Goal: Information Seeking & Learning: Learn about a topic

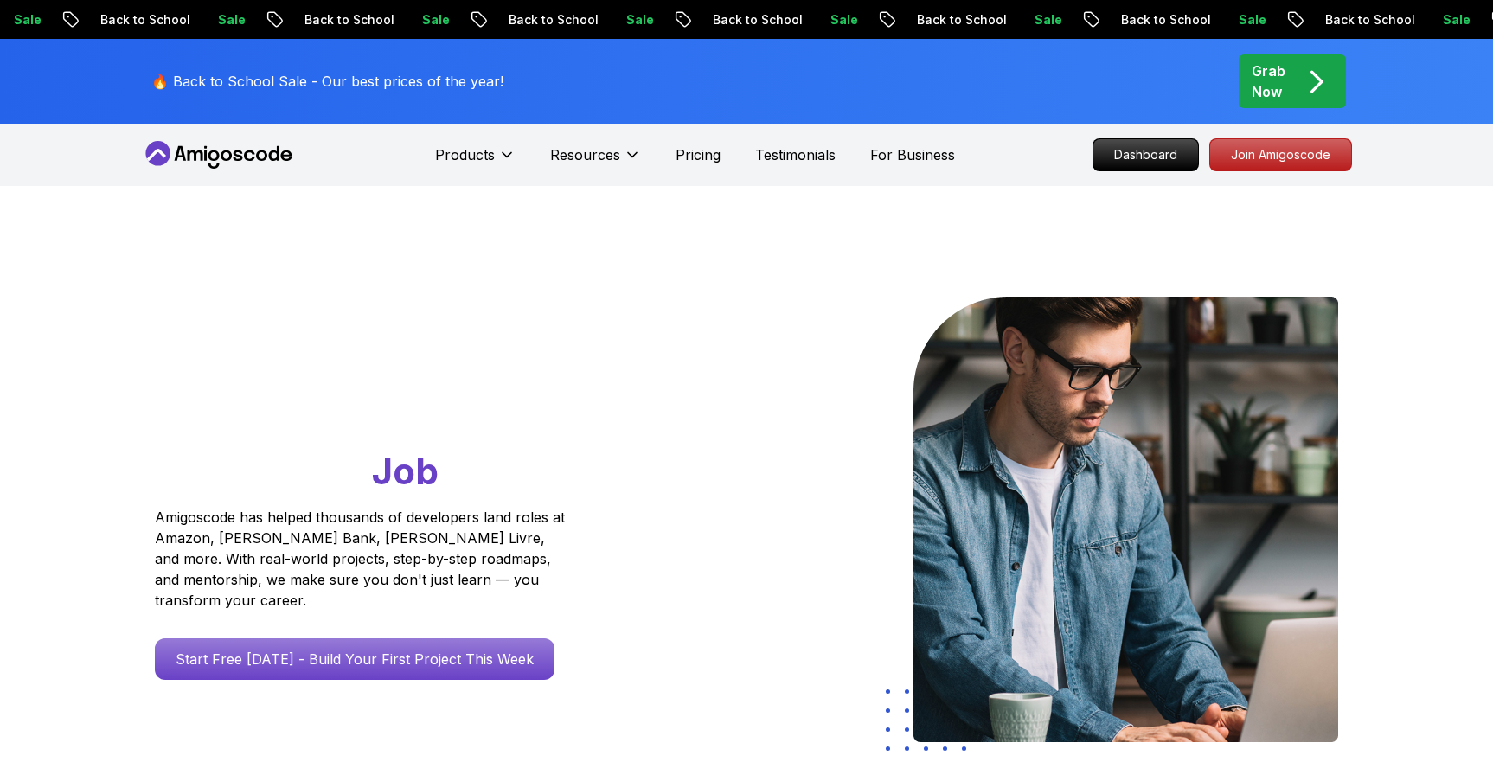
click at [1286, 89] on div "Grab Now" at bounding box center [1292, 82] width 81 height 42
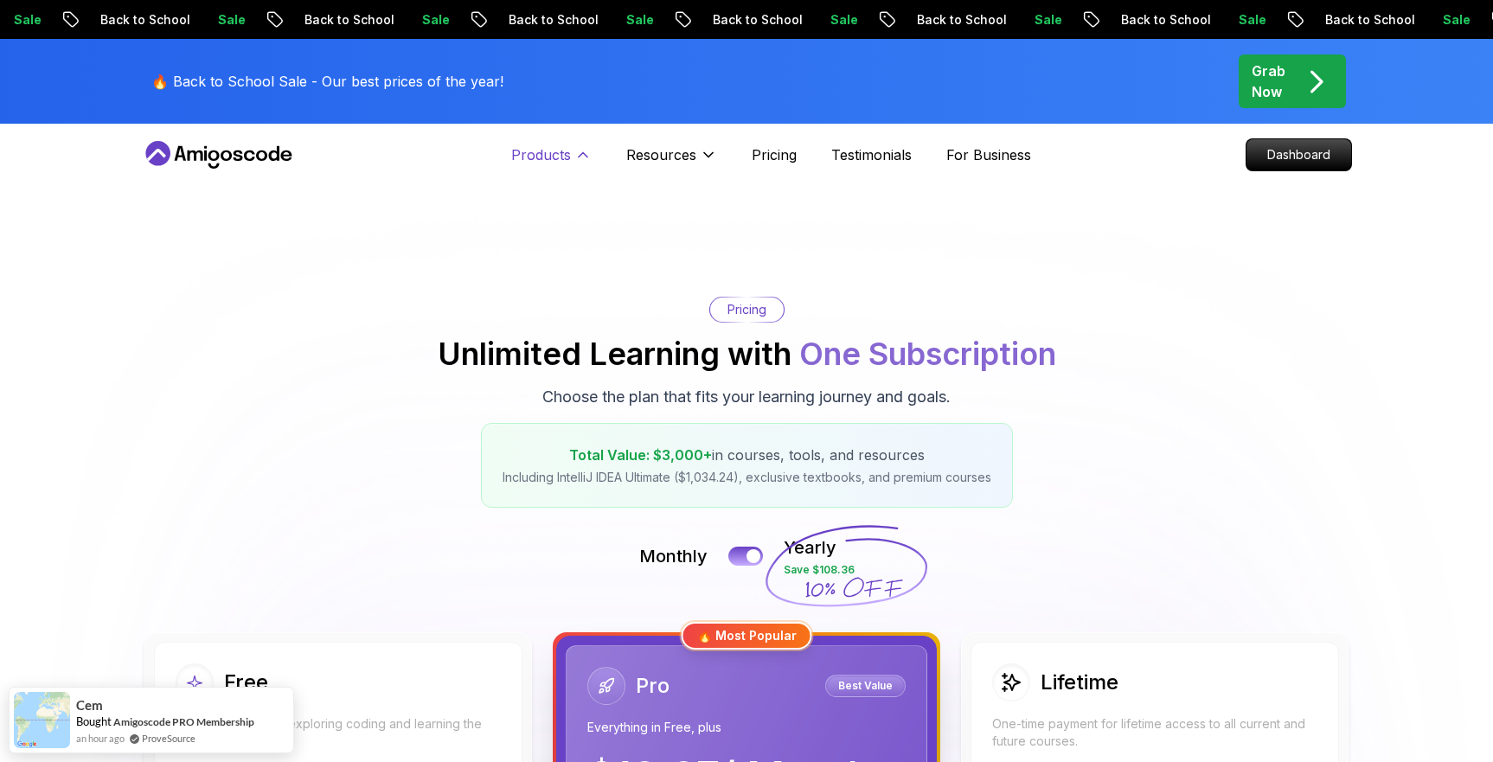
click at [540, 162] on p "Products" at bounding box center [541, 154] width 60 height 21
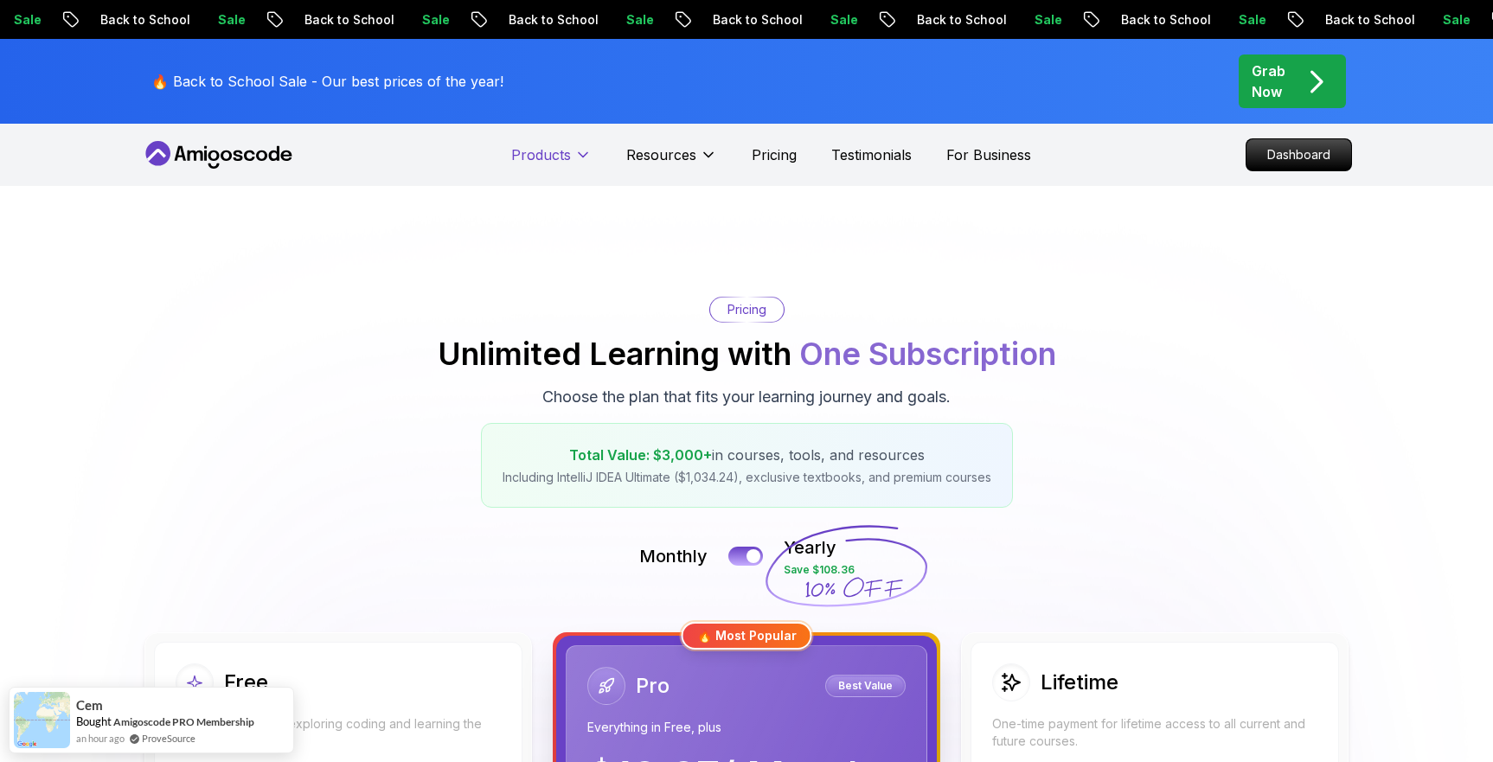
click at [540, 162] on p "Products" at bounding box center [541, 154] width 60 height 21
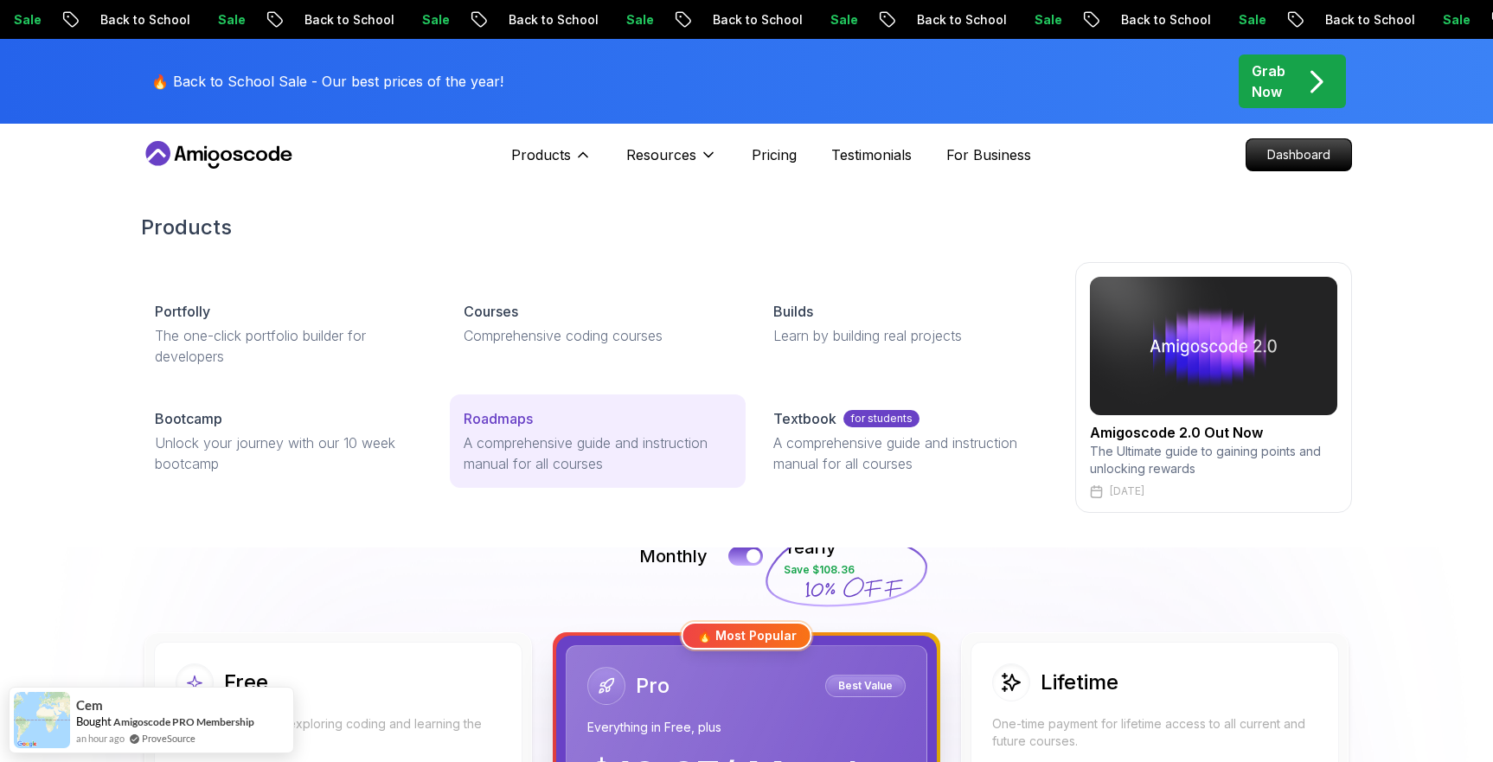
click at [500, 416] on p "Roadmaps" at bounding box center [498, 418] width 69 height 21
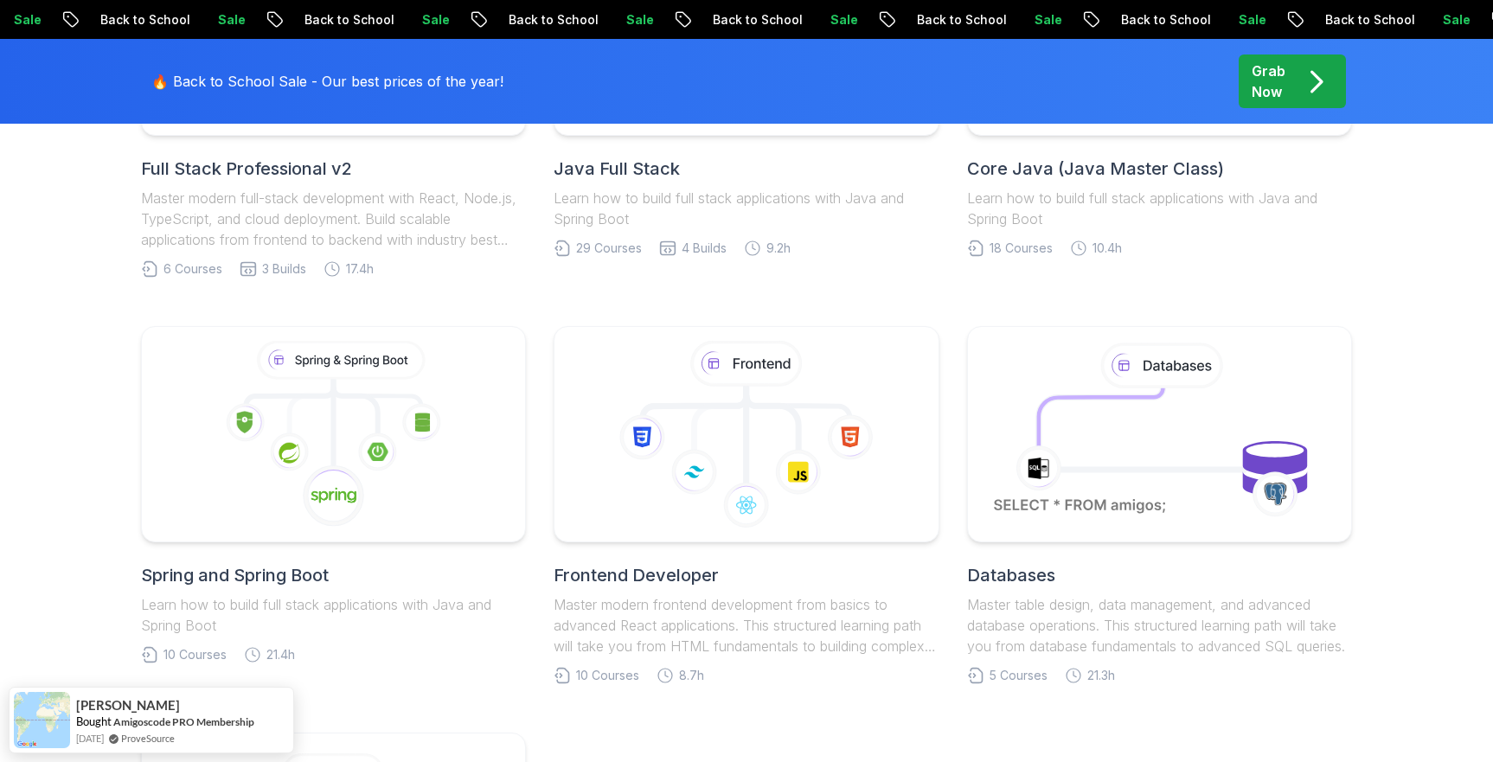
scroll to position [685, 0]
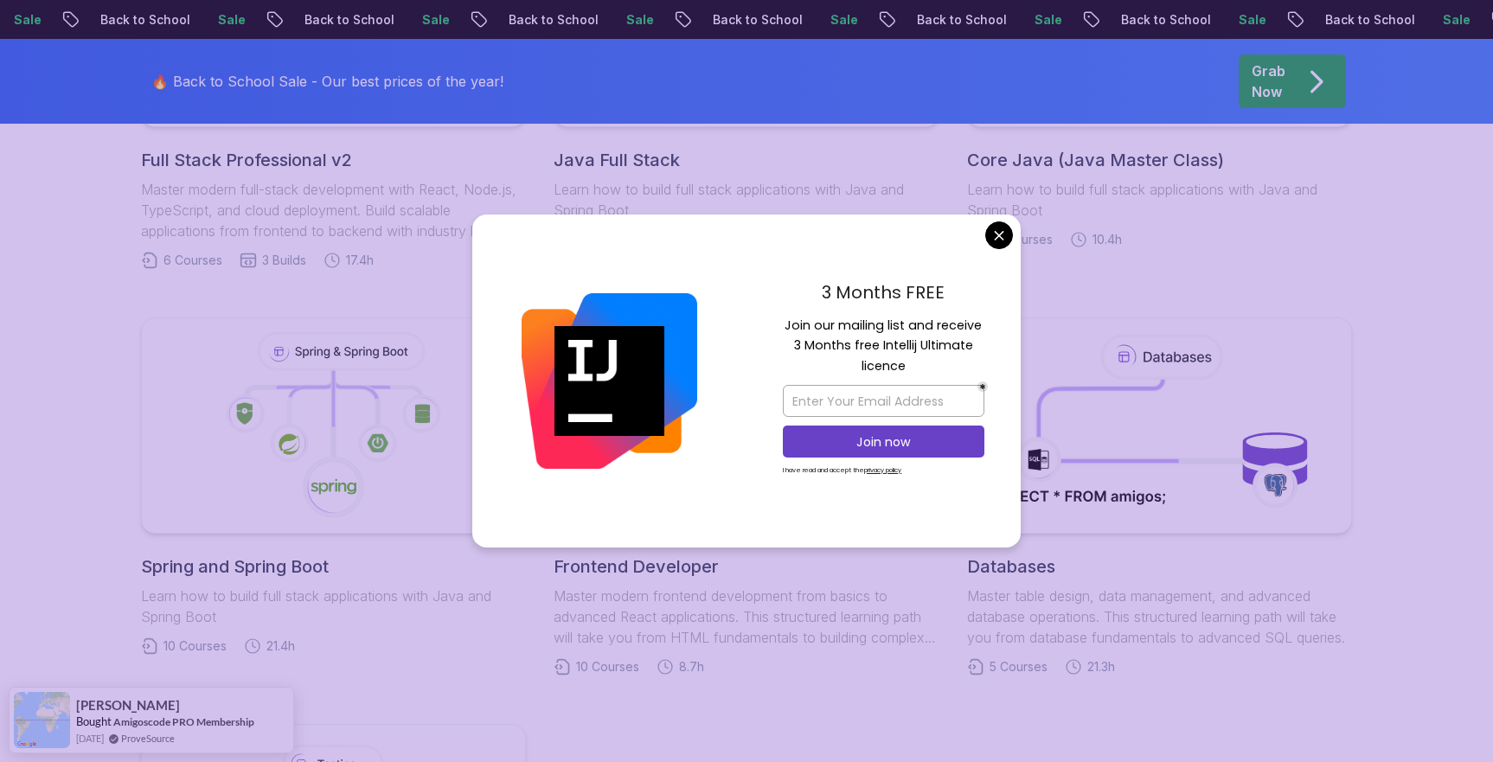
click at [1006, 239] on body "Sale Back to School Sale Back to School Sale Back to School Sale Back to School…" at bounding box center [746, 661] width 1493 height 2693
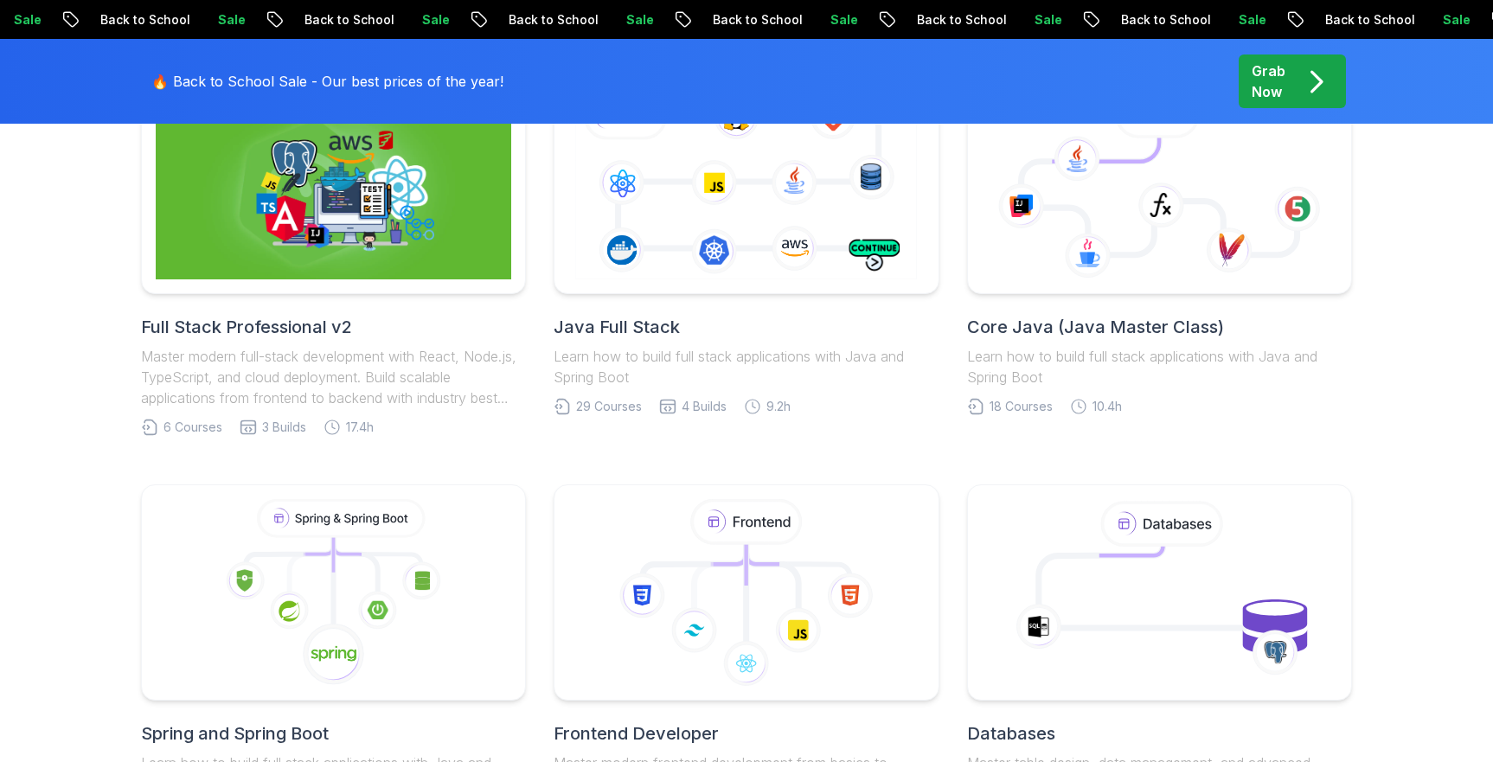
scroll to position [514, 0]
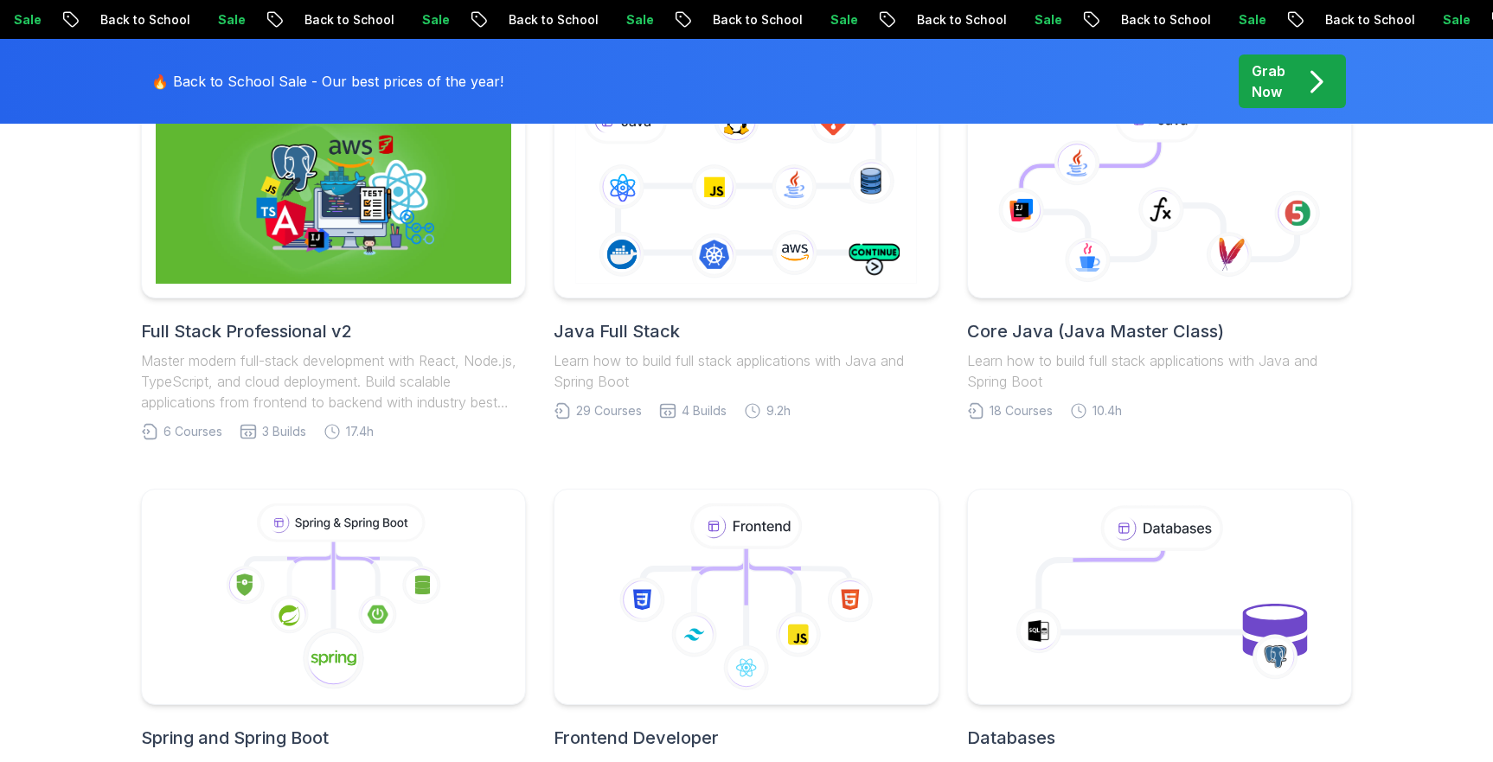
click at [1075, 234] on icon at bounding box center [1159, 190] width 355 height 187
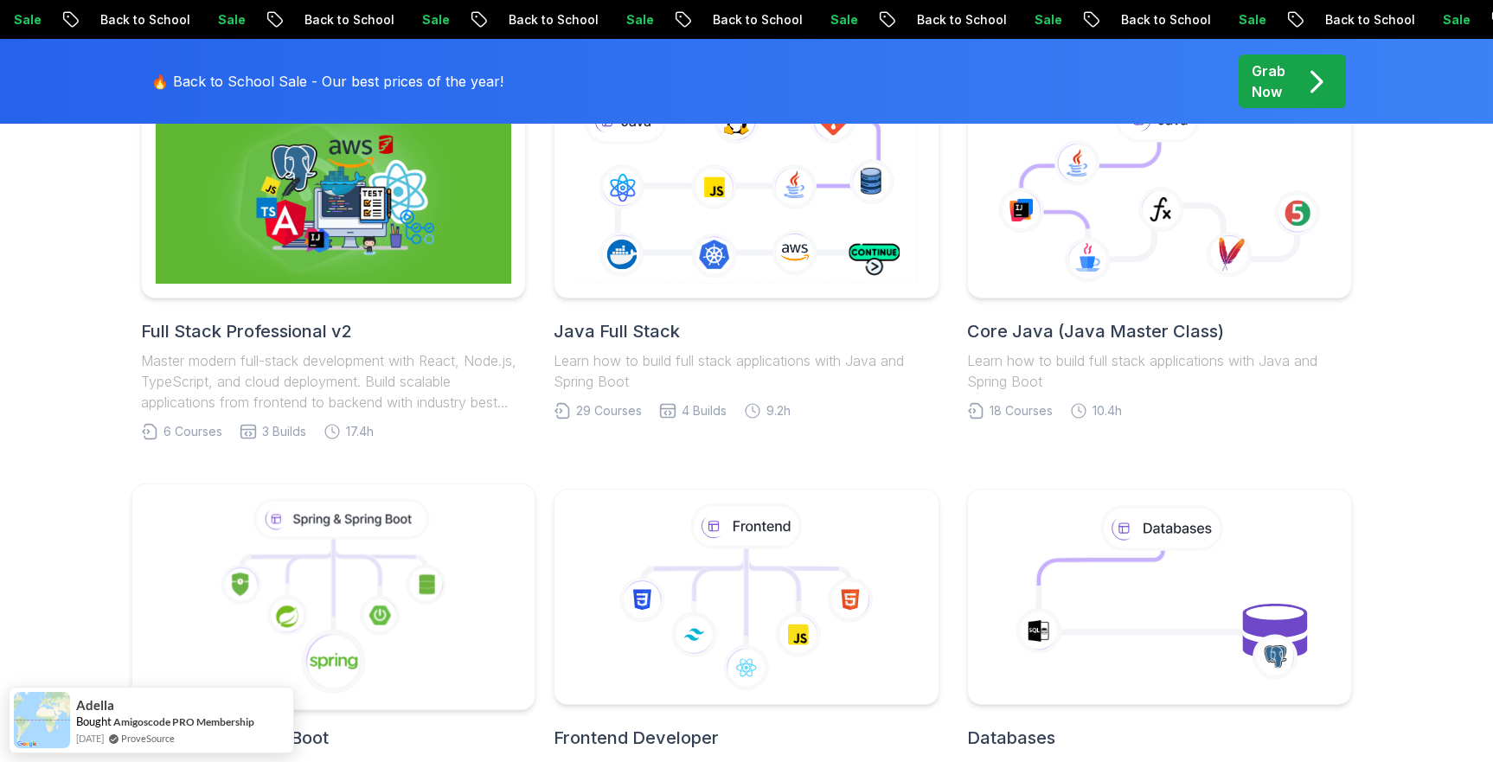
click at [390, 560] on icon at bounding box center [334, 597] width 374 height 196
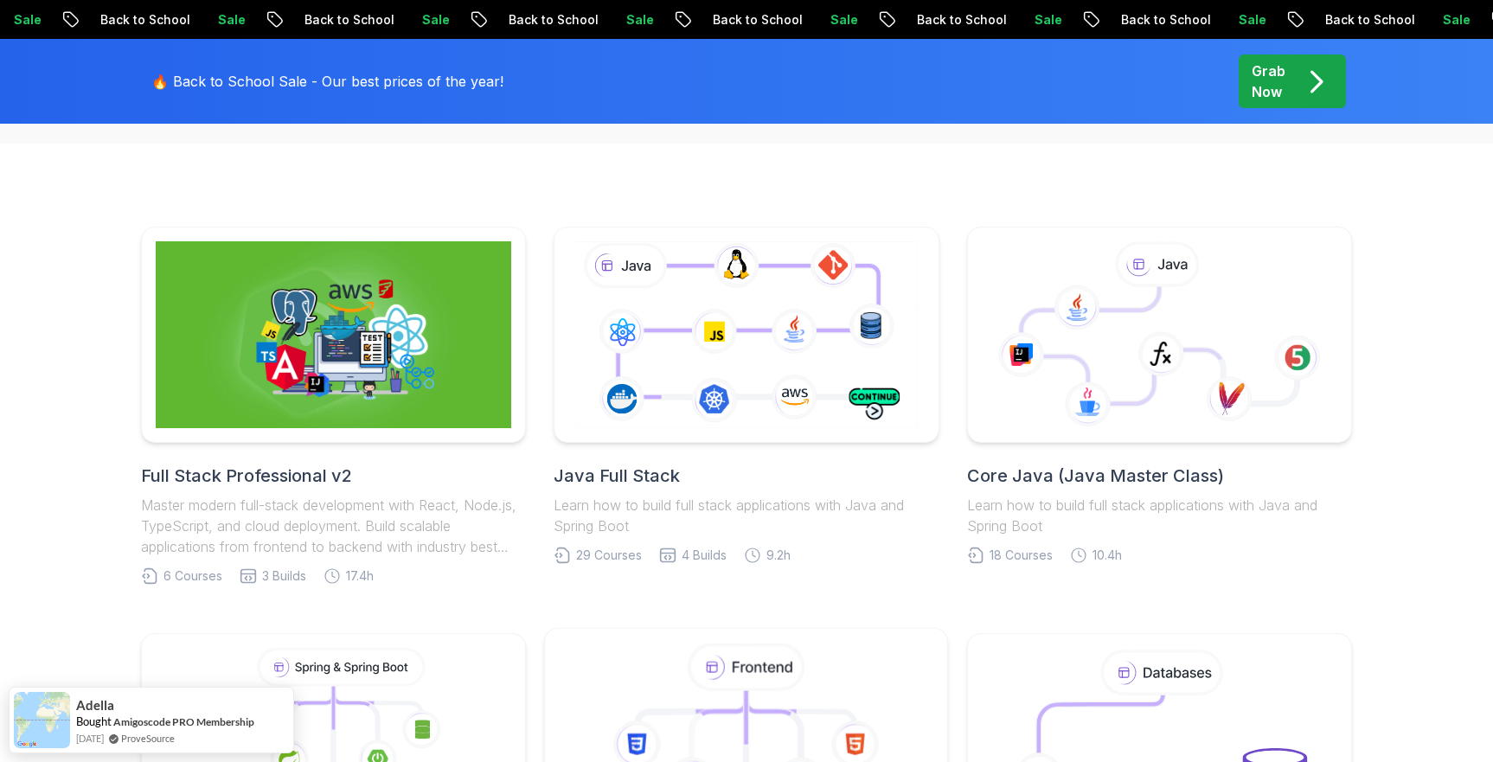
scroll to position [392, 0]
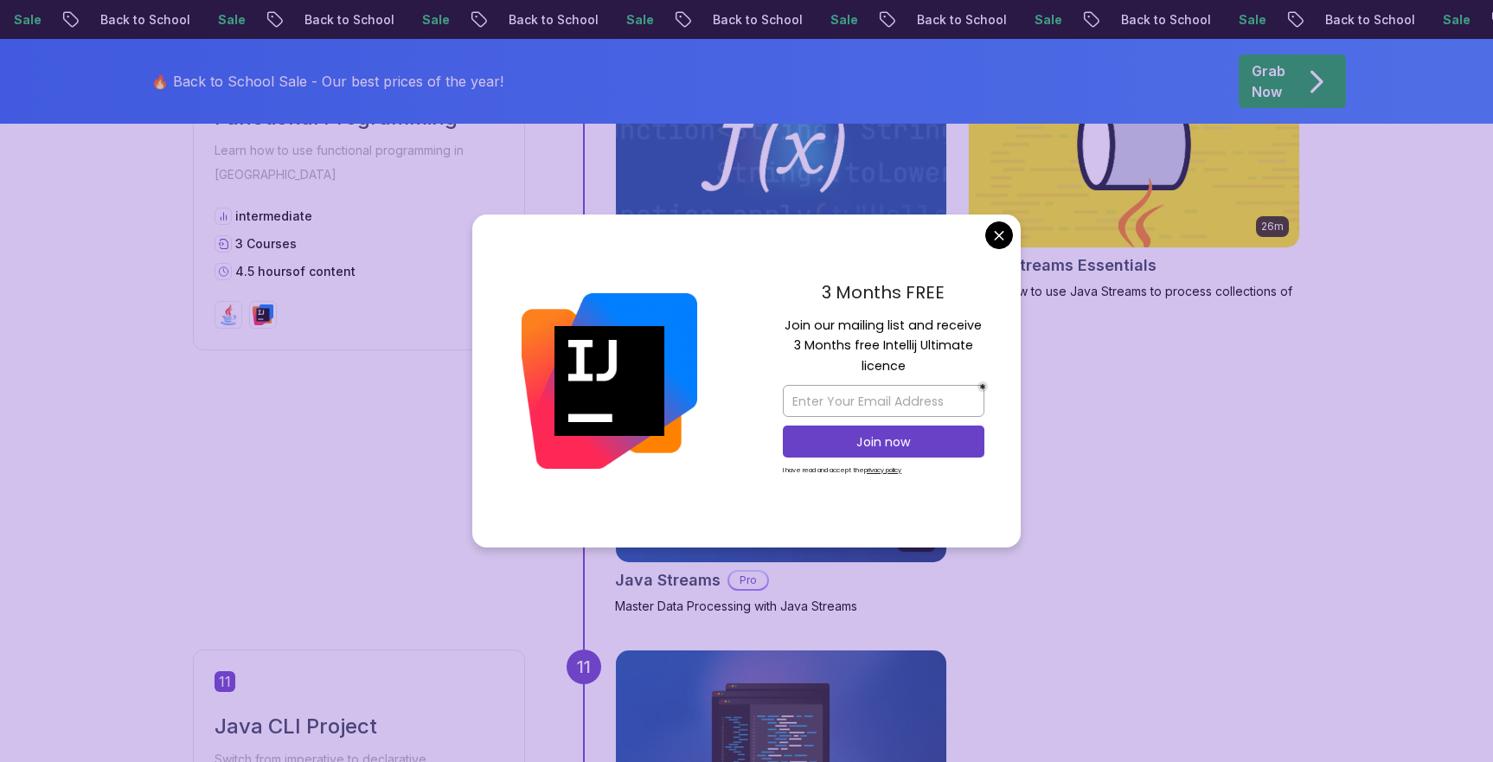
scroll to position [3993, 0]
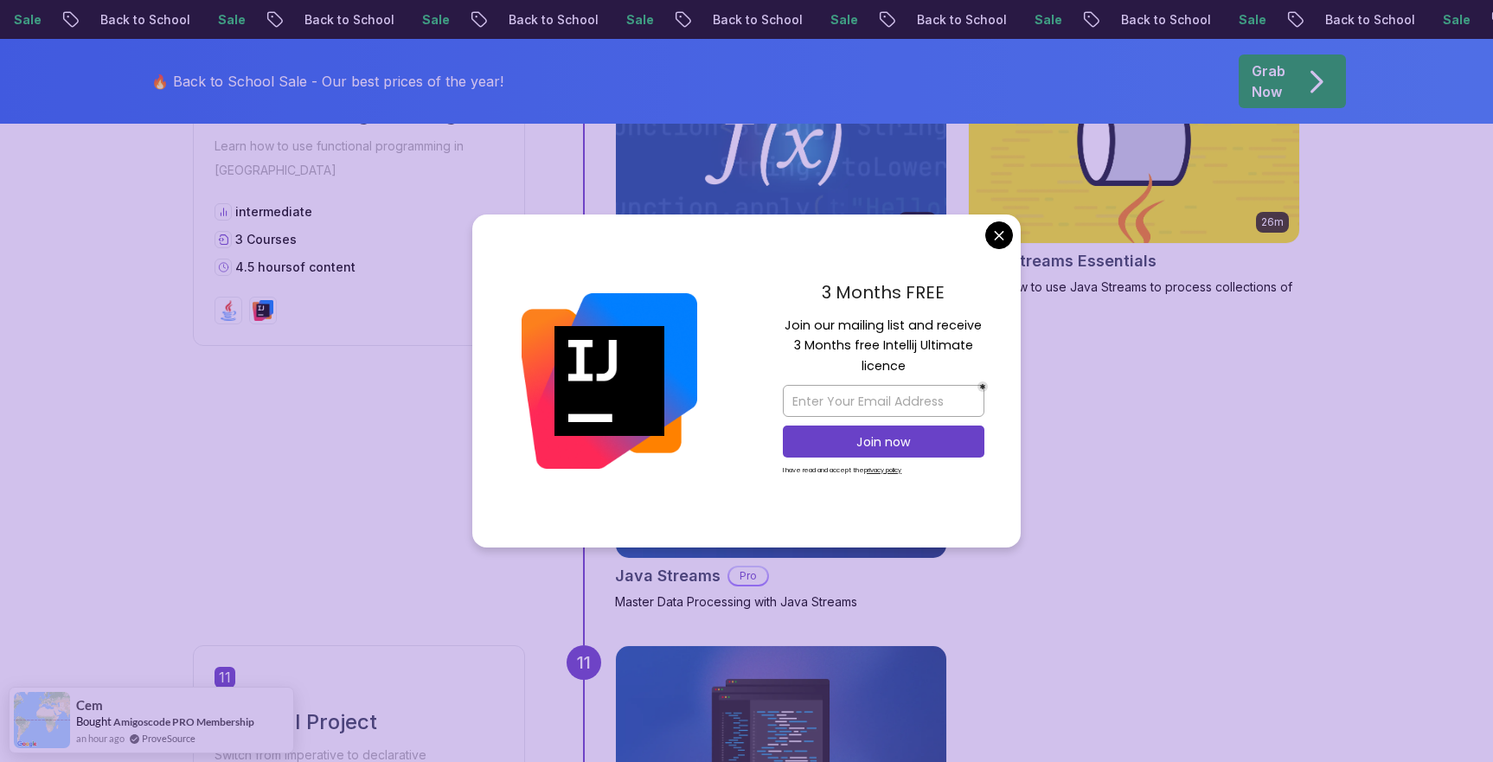
click at [1005, 241] on body "Sale Back to School Sale Back to School Sale Back to School Sale Back to School…" at bounding box center [746, 11] width 1493 height 8009
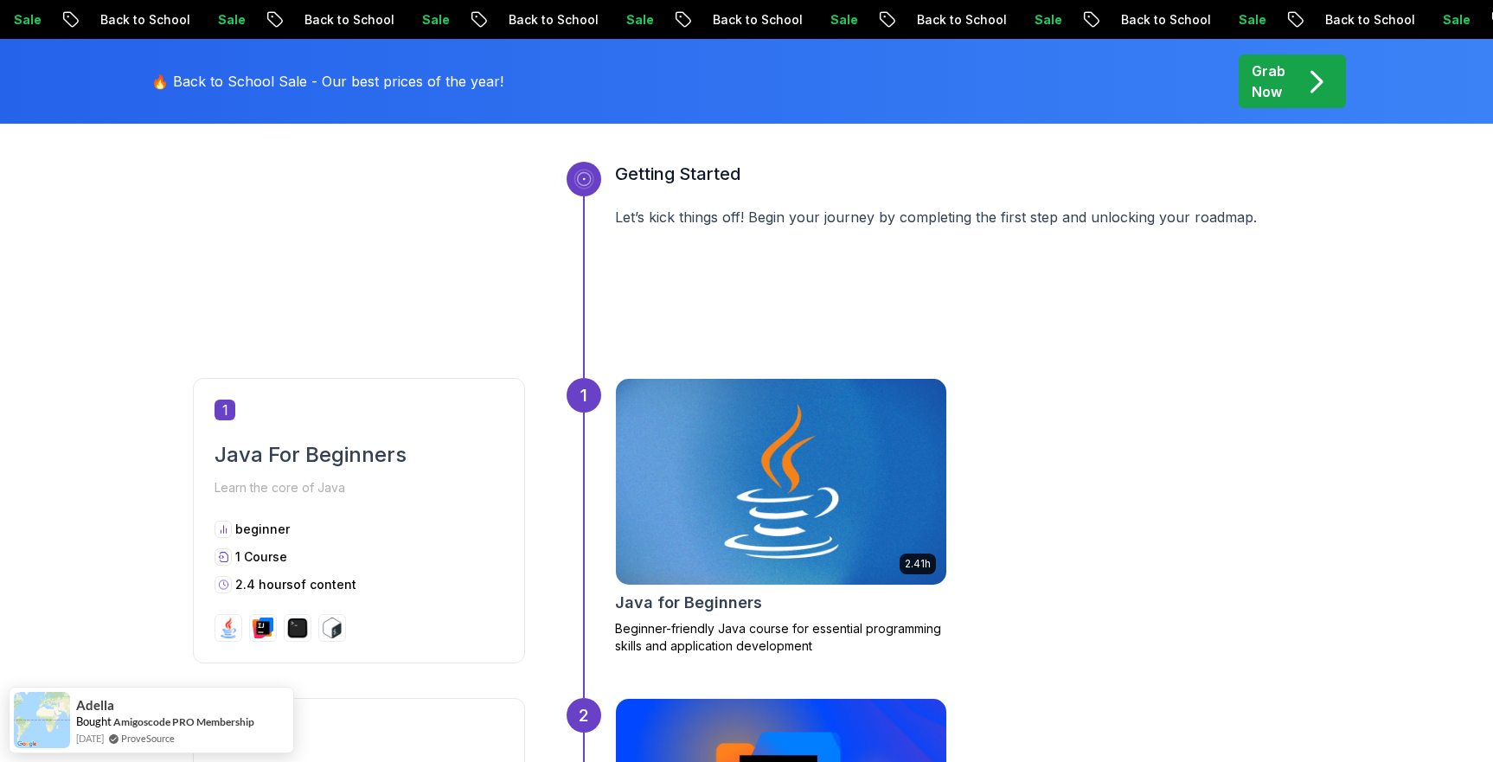
scroll to position [600, 0]
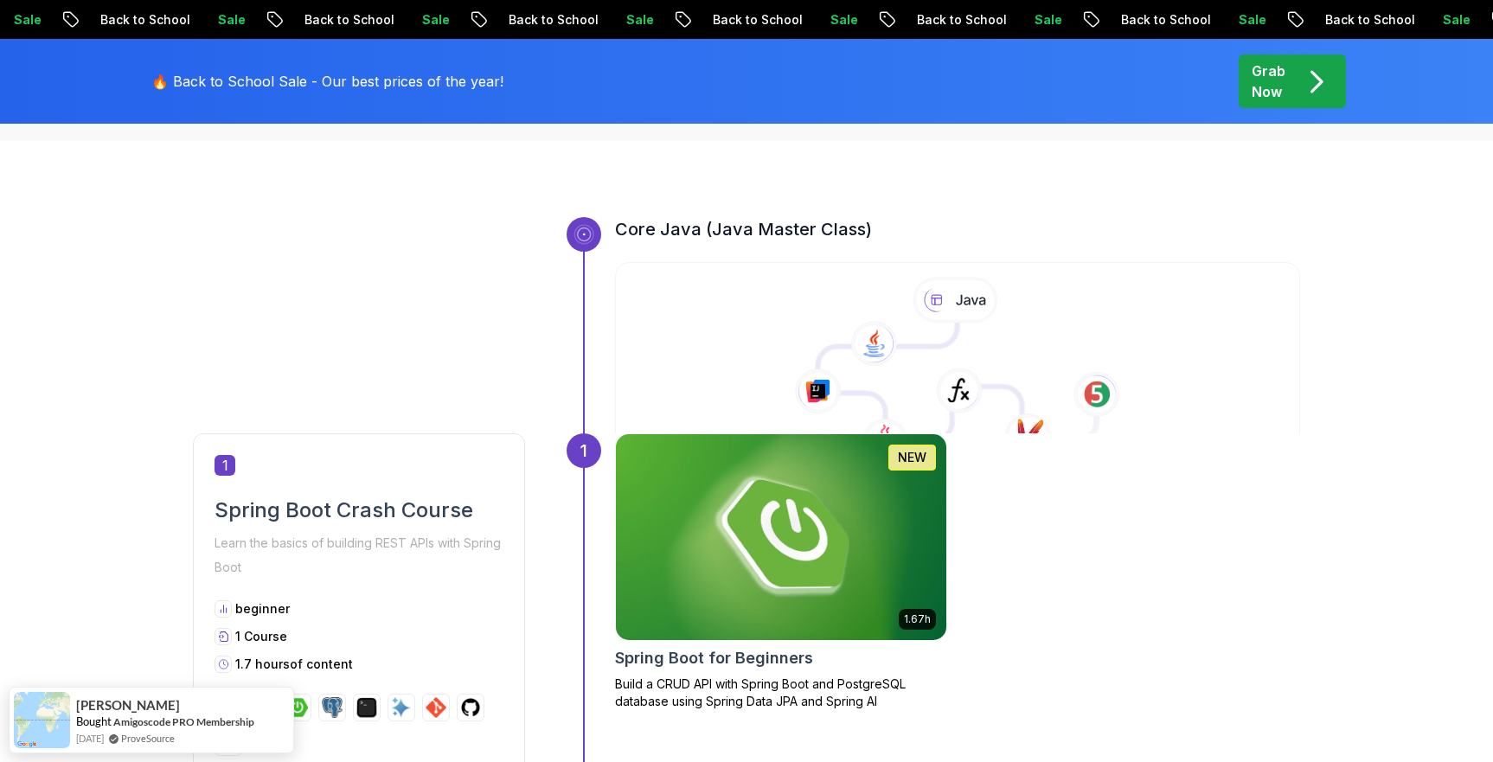
scroll to position [561, 0]
